Goal: Transaction & Acquisition: Book appointment/travel/reservation

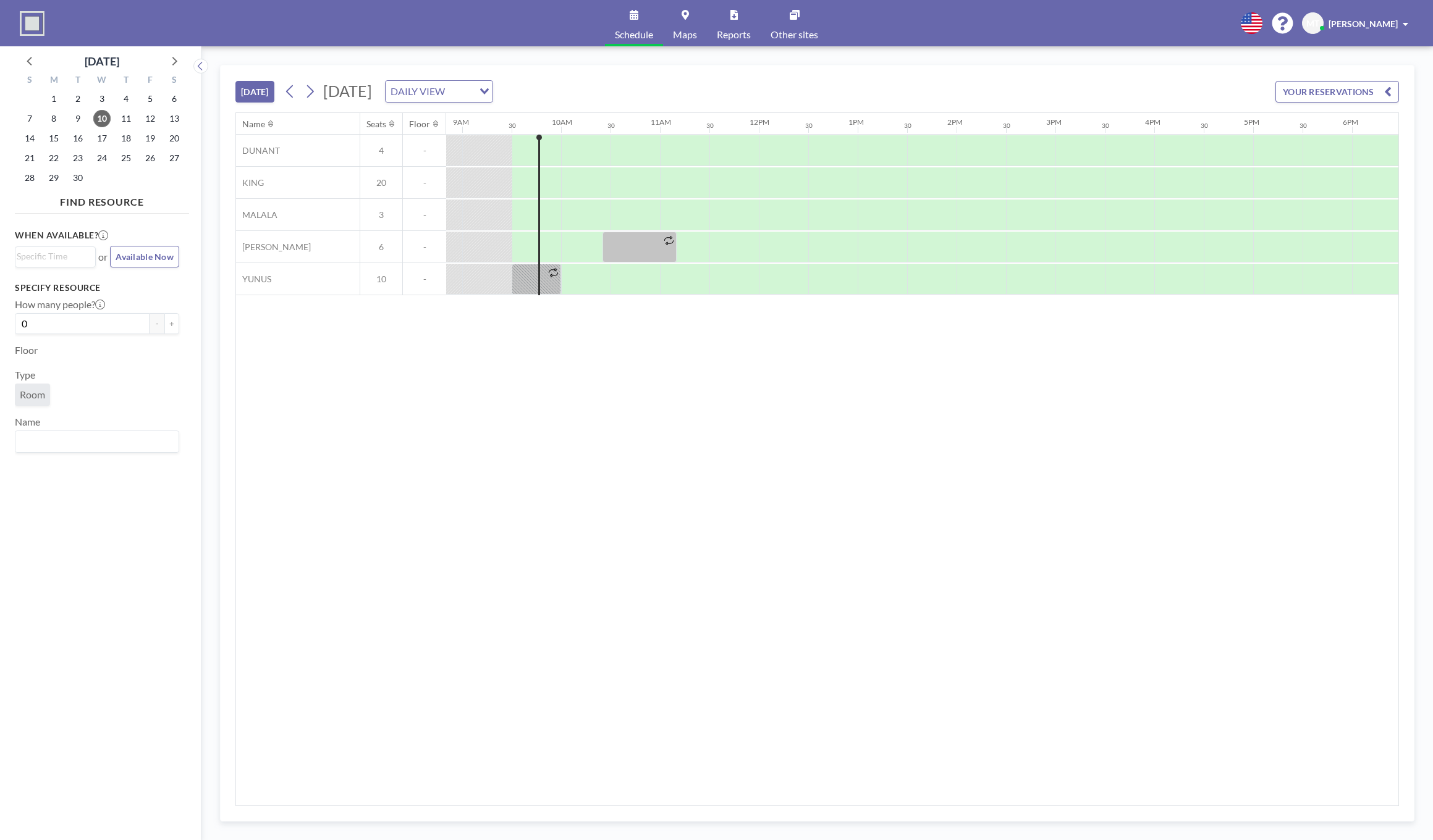
scroll to position [0, 890]
click at [473, 95] on div "DAILY VIEW" at bounding box center [429, 90] width 88 height 19
click at [477, 92] on input "Search for option" at bounding box center [432, 91] width 90 height 16
click at [489, 93] on icon "Search for option" at bounding box center [484, 91] width 9 height 6
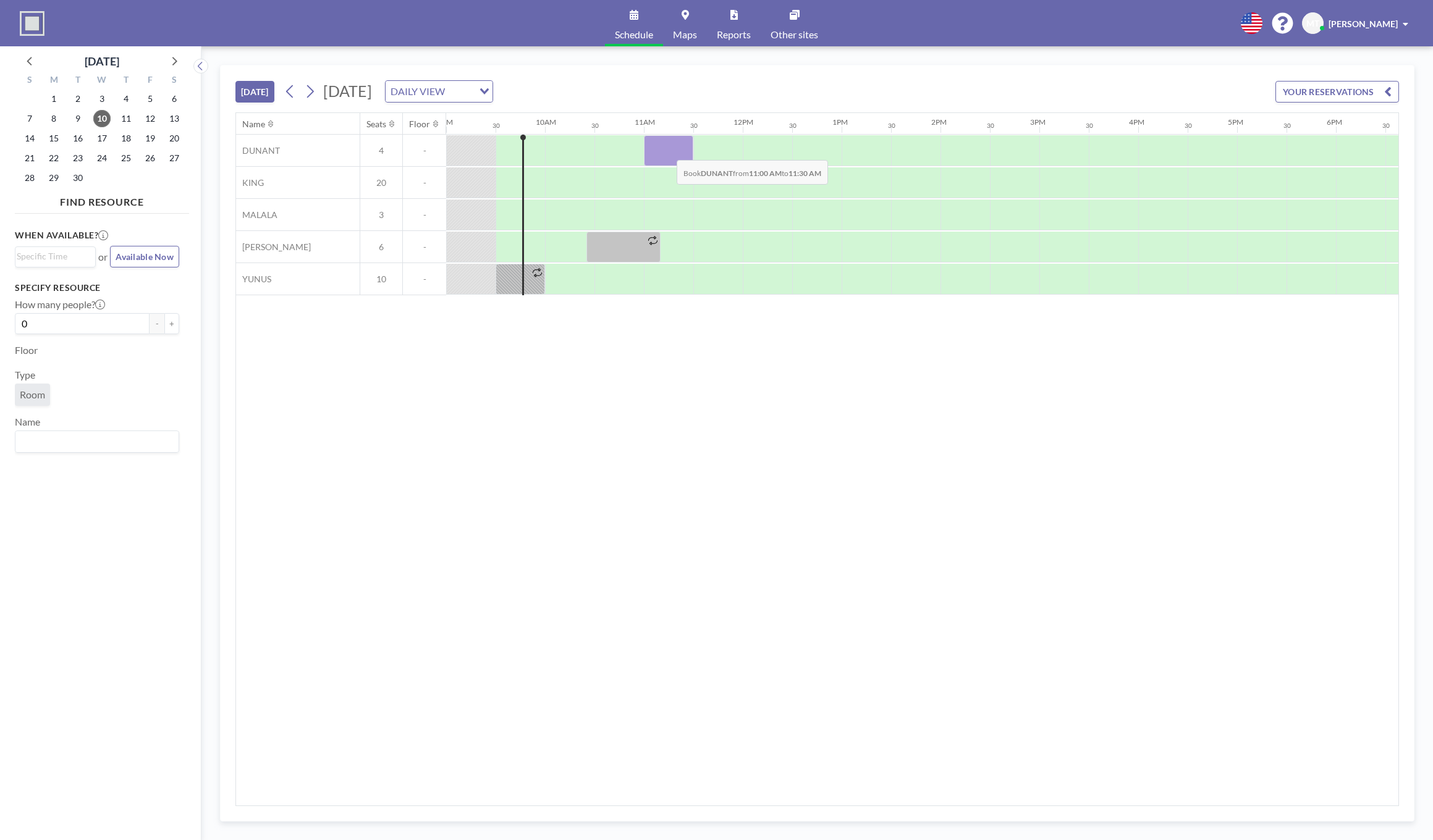
click at [667, 151] on div at bounding box center [668, 150] width 49 height 31
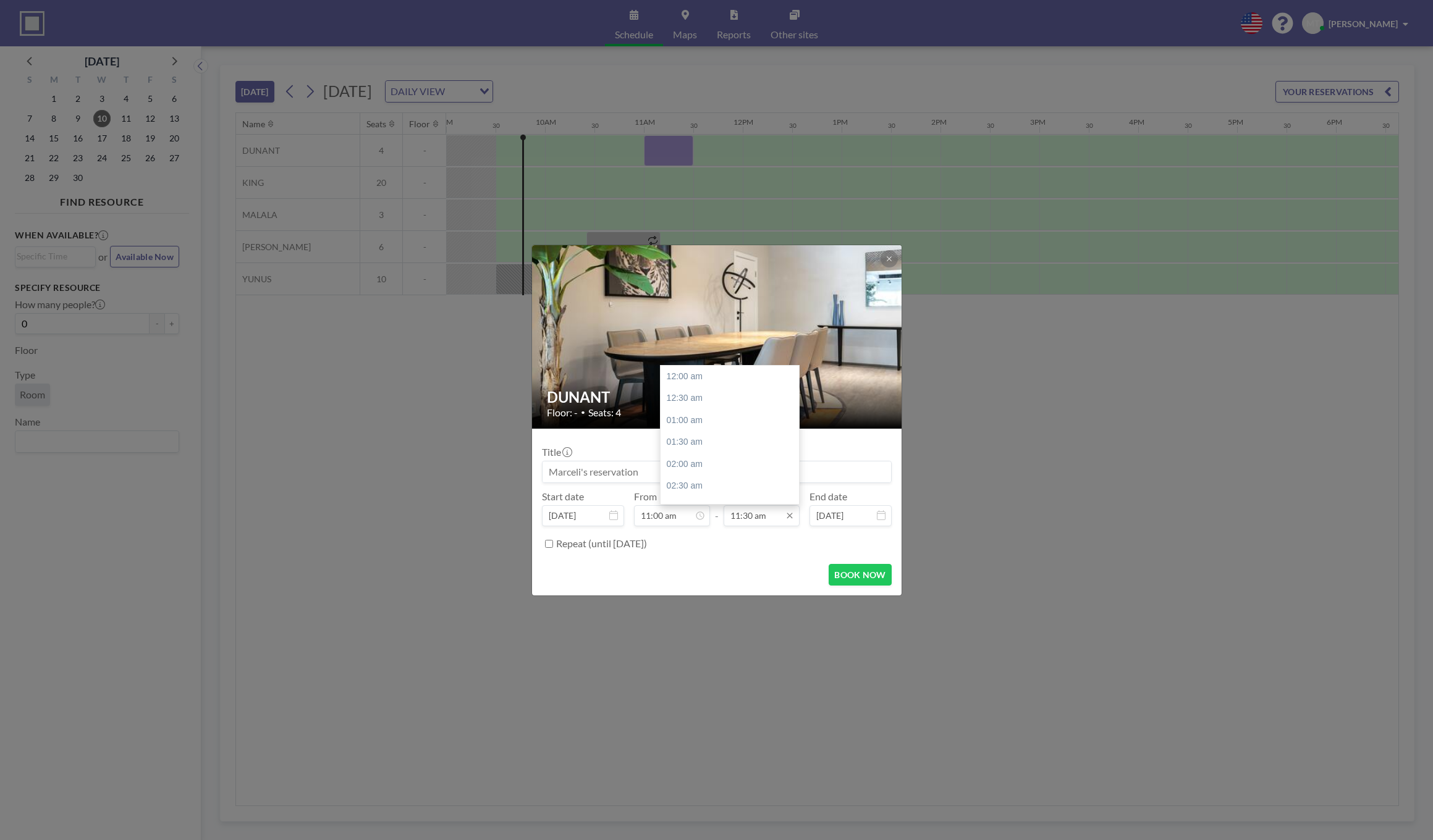
scroll to position [497, 0]
click at [757, 515] on input "11:30 am" at bounding box center [761, 515] width 76 height 21
drag, startPoint x: 741, startPoint y: 515, endPoint x: 702, endPoint y: 519, distance: 39.2
click at [702, 519] on div "Start date [DATE] From 11:00 am 10:00 am 10:30 am 11:00 am 11:30 am 12:00 pm 12…" at bounding box center [716, 508] width 350 height 36
drag, startPoint x: 746, startPoint y: 521, endPoint x: 751, endPoint y: 527, distance: 7.8
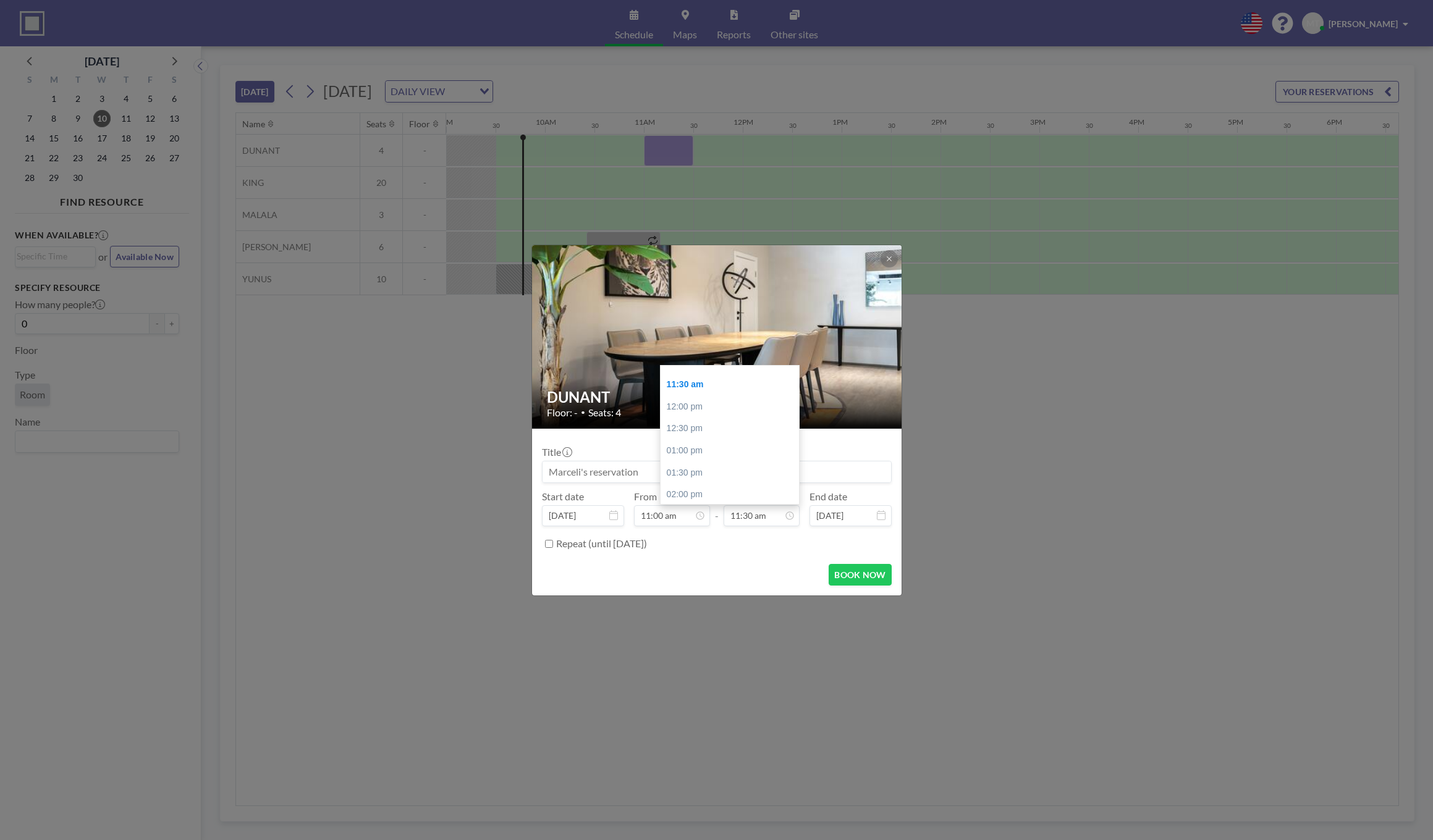
click at [746, 521] on input "11:30 am" at bounding box center [761, 515] width 76 height 21
click at [736, 518] on input "11:30 am" at bounding box center [761, 515] width 76 height 21
click at [745, 529] on div "Title Start date [DATE] From 11:00 am - To 11:30 am 12:00 am 12:30 am 01:00 am …" at bounding box center [716, 496] width 350 height 115
click at [769, 518] on input "11:30 am" at bounding box center [761, 515] width 76 height 21
click at [714, 396] on div "12:00 pm" at bounding box center [733, 406] width 145 height 22
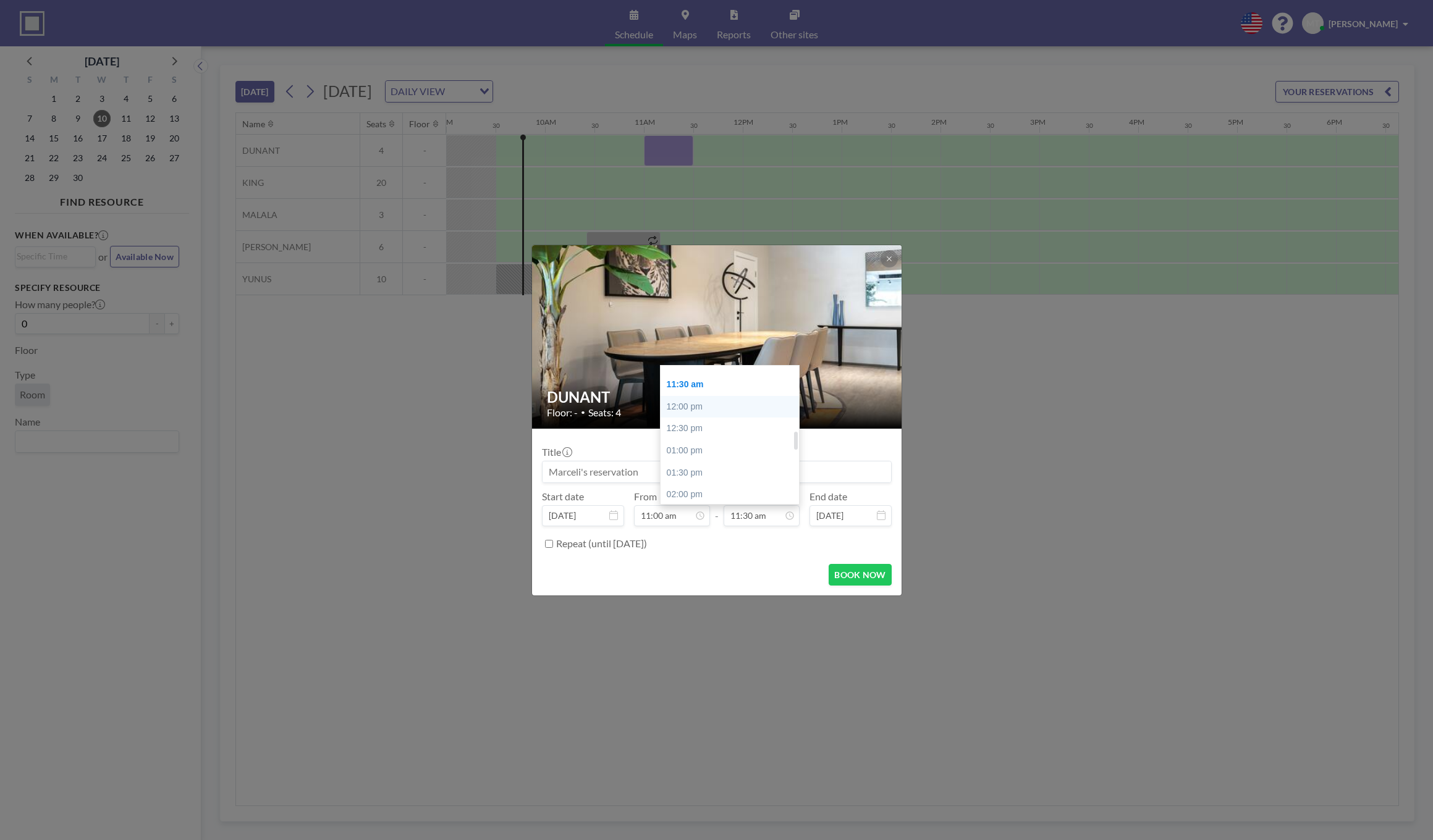
type input "12:00 pm"
click at [863, 579] on button "BOOK NOW" at bounding box center [860, 574] width 63 height 21
